Goal: Book appointment/travel/reservation

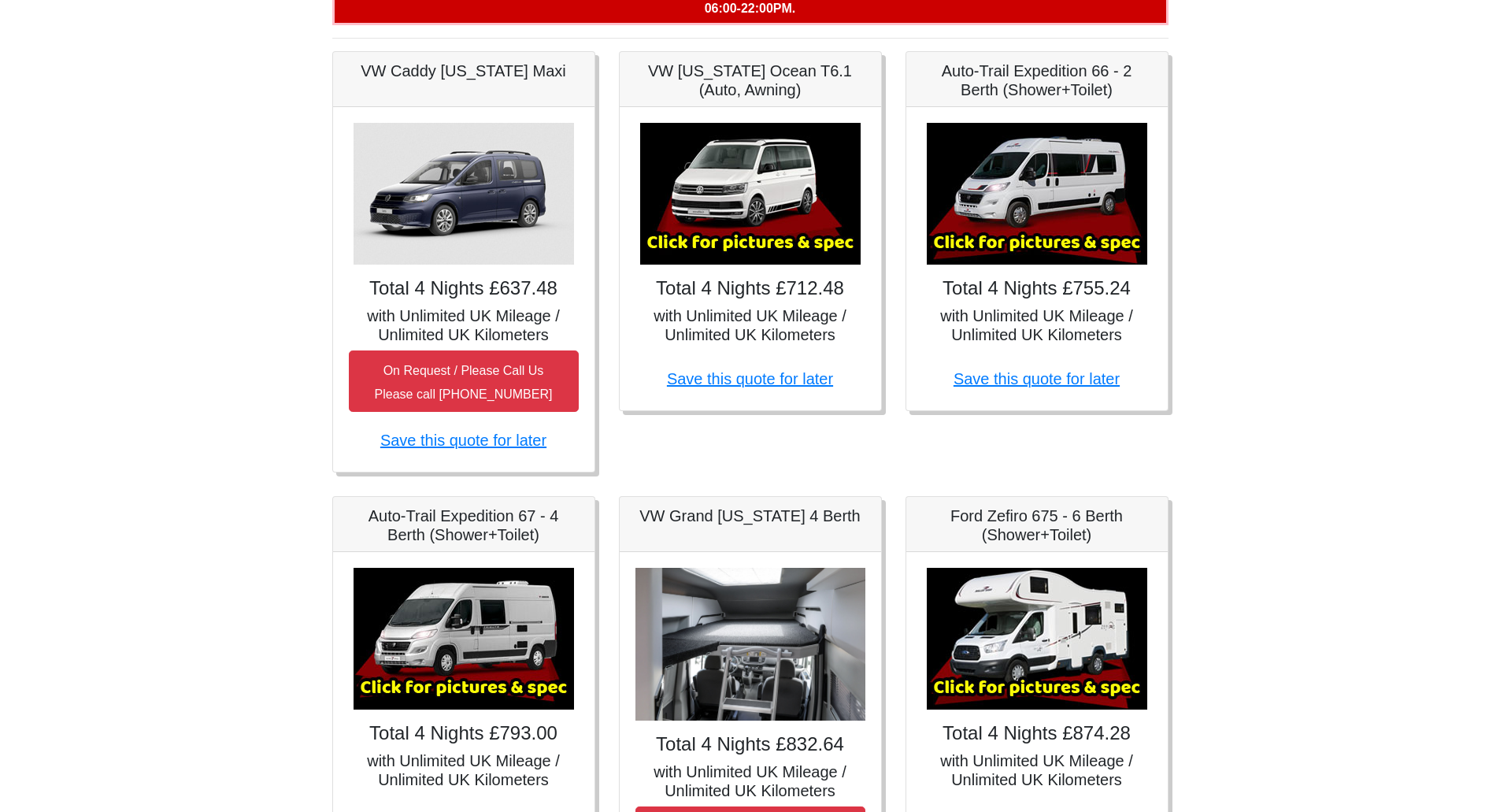
scroll to position [219, 0]
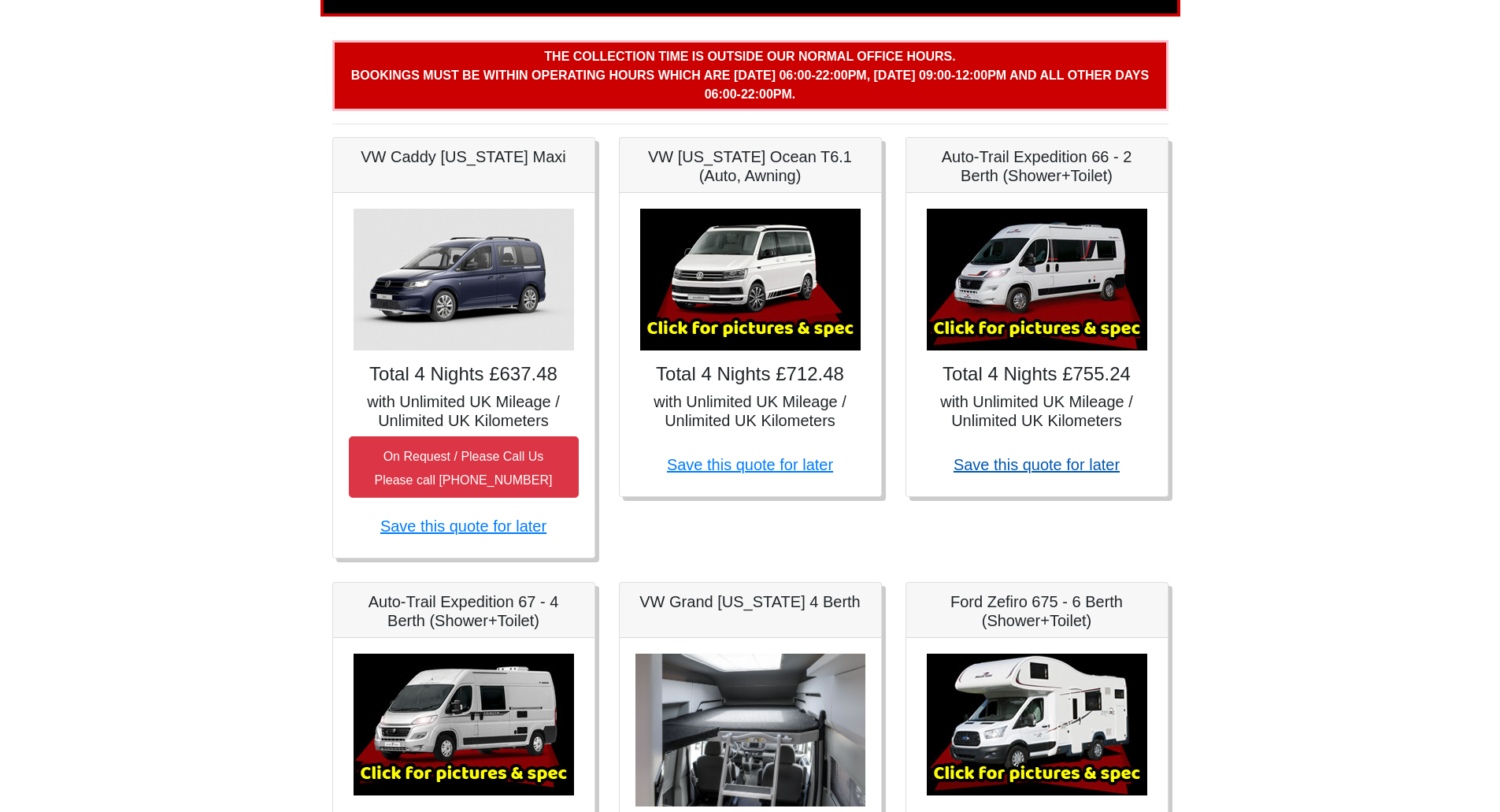
click at [1025, 462] on link "Save this quote for later" at bounding box center [1037, 464] width 166 height 17
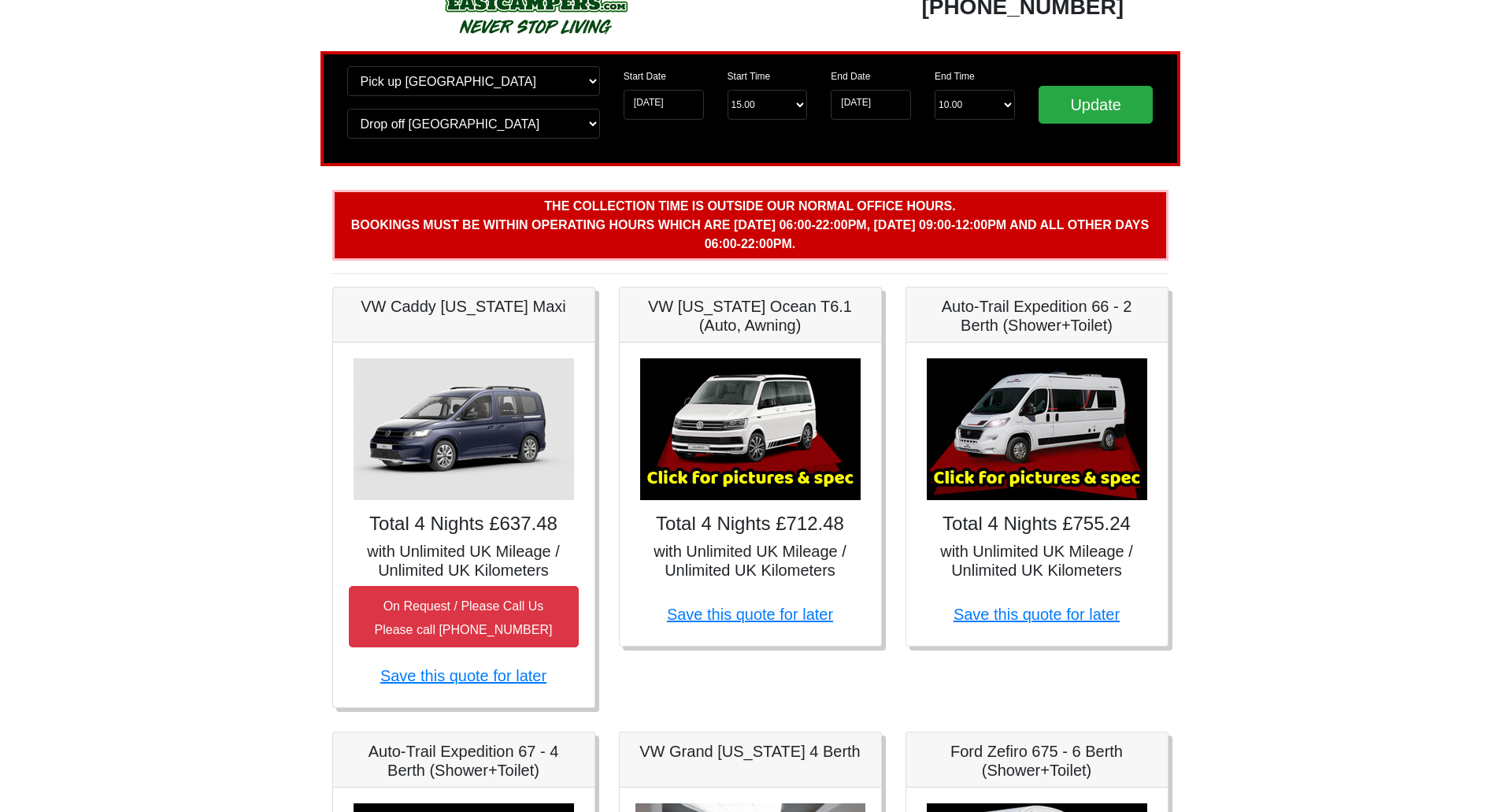
scroll to position [61, 0]
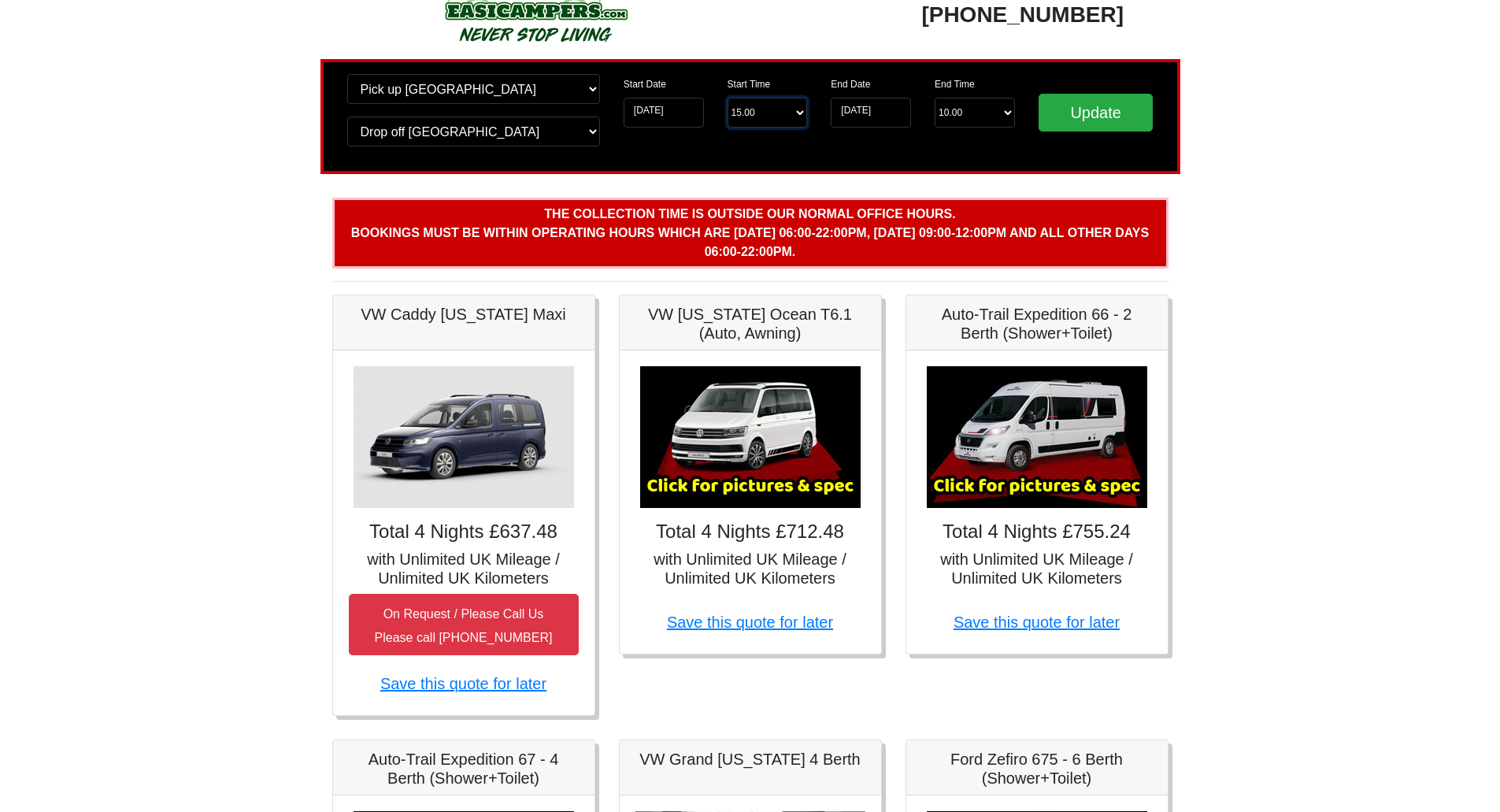
click at [756, 112] on select "Start Time 15.00 -------- 11.00 am (Saturday & Sunday Only) 12.00 pm (Saturday)…" at bounding box center [768, 112] width 80 height 30
select select "11.00"
click at [728, 97] on select "Start Time 15.00 -------- 11.00 am (Saturday & Sunday Only) 12.00 pm (Saturday)…" at bounding box center [768, 112] width 80 height 30
click at [1076, 115] on input "Update" at bounding box center [1096, 113] width 115 height 38
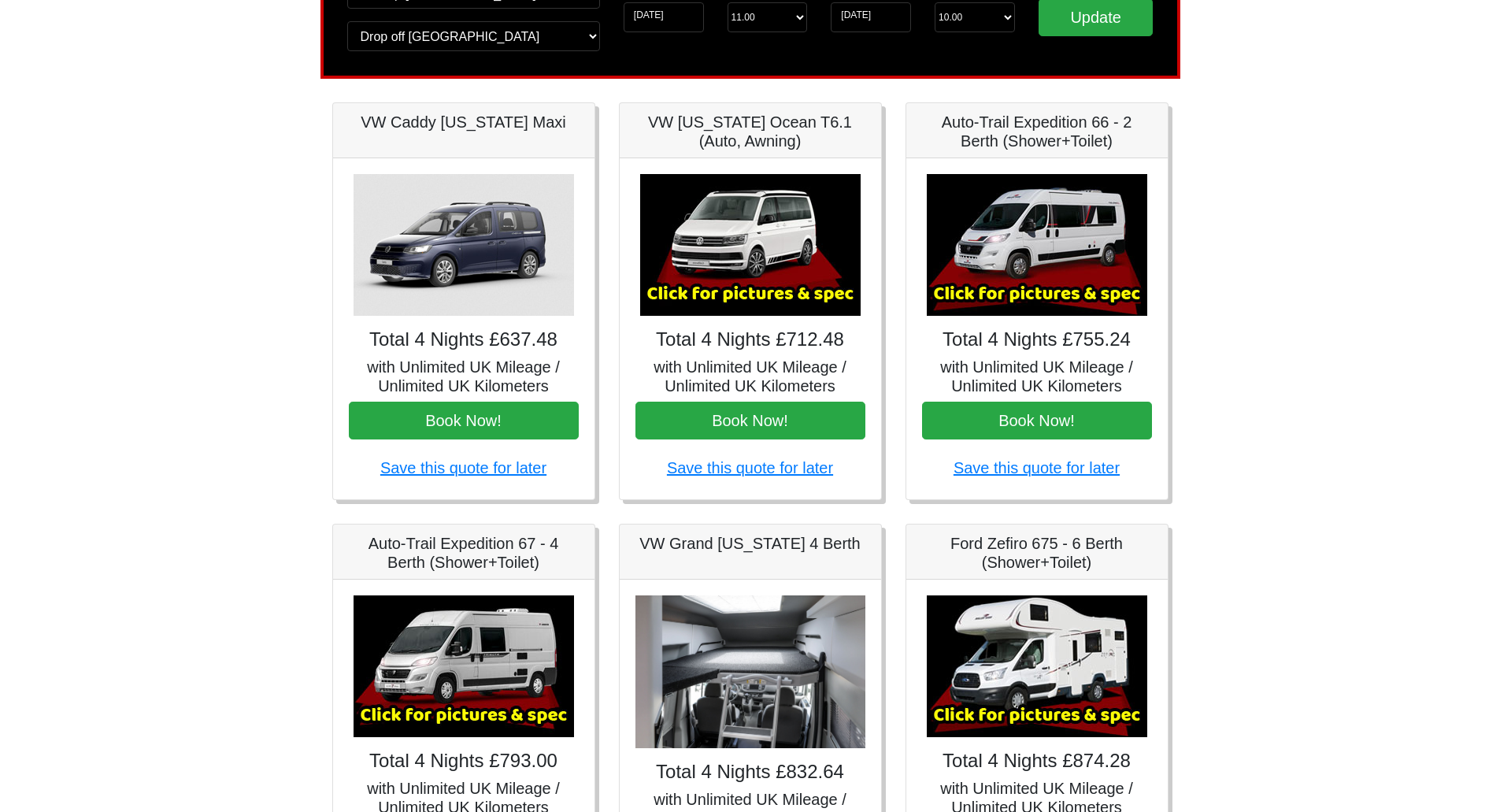
scroll to position [158, 0]
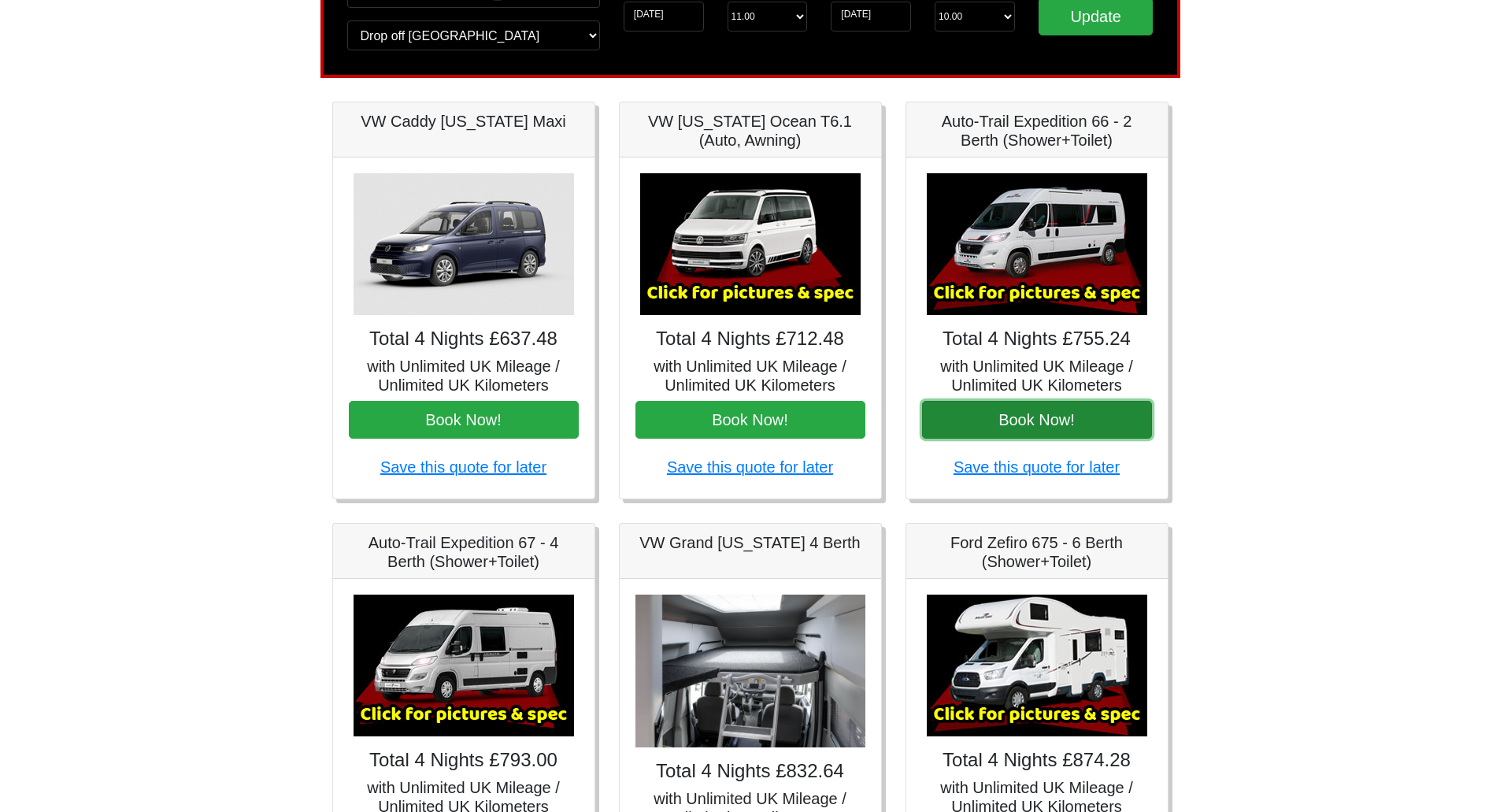
click at [1038, 420] on button "Book Now!" at bounding box center [1038, 420] width 230 height 38
